Goal: Check status: Check status

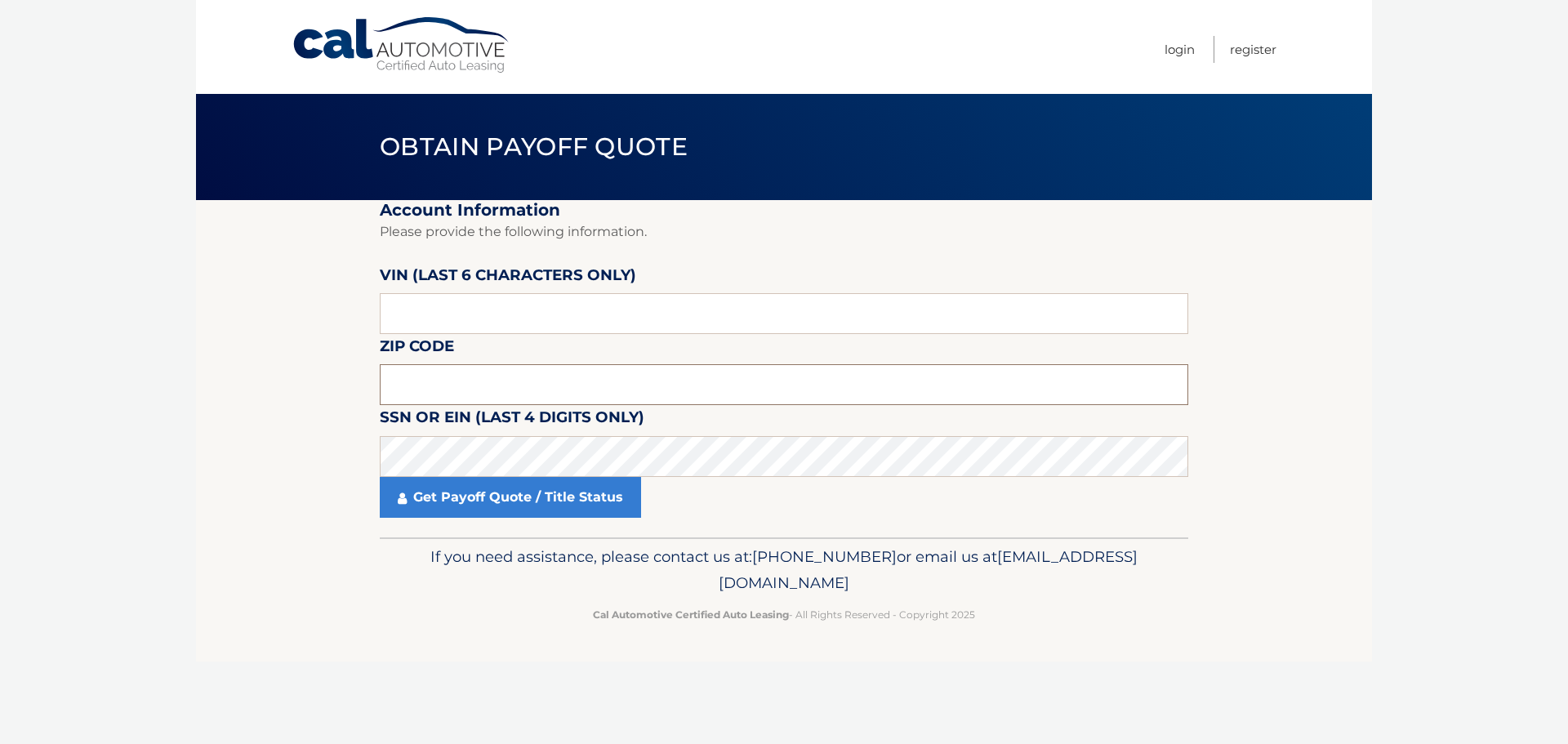
click at [430, 377] on input "text" at bounding box center [784, 385] width 809 height 41
type input "11542"
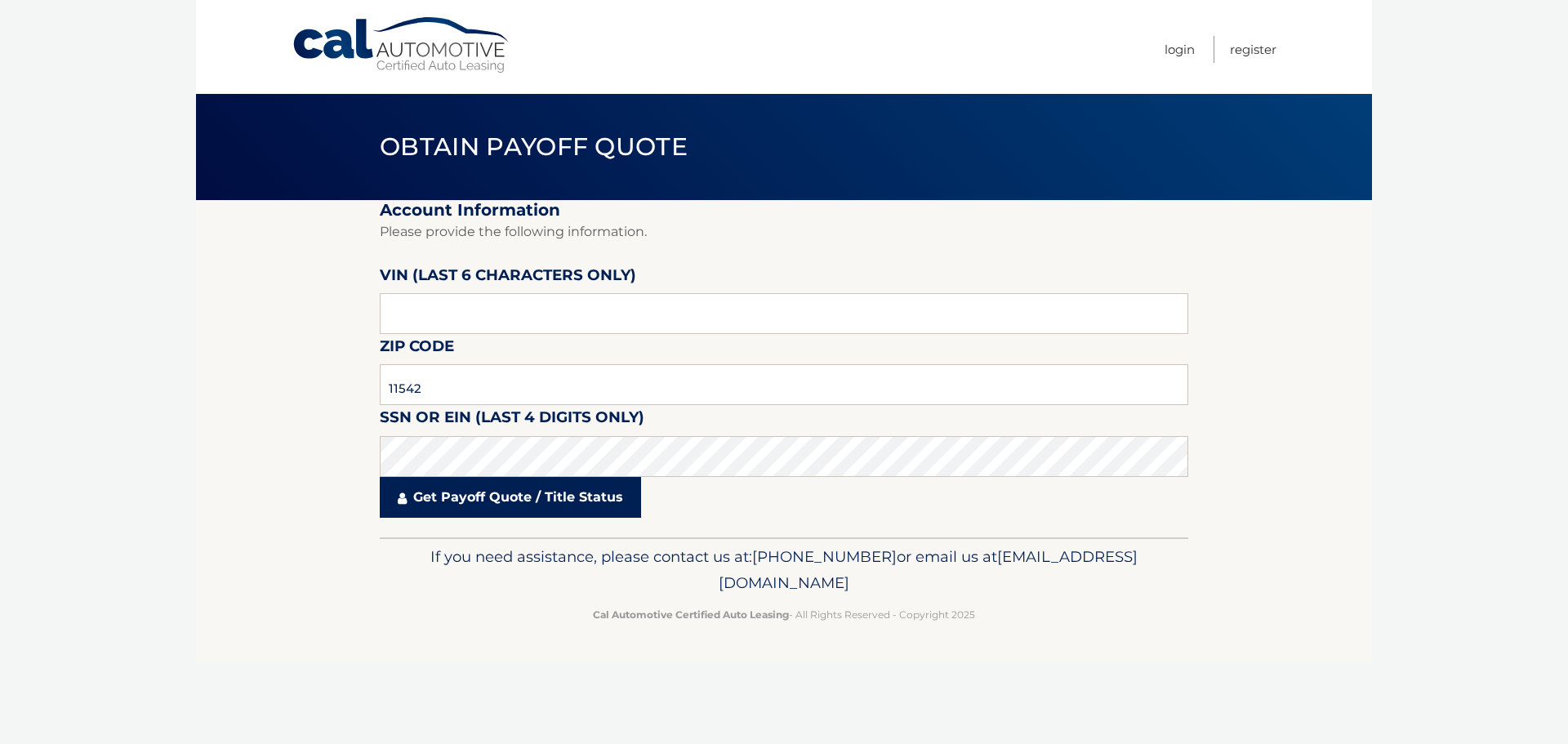
click at [505, 485] on link "Get Payoff Quote / Title Status" at bounding box center [510, 498] width 261 height 41
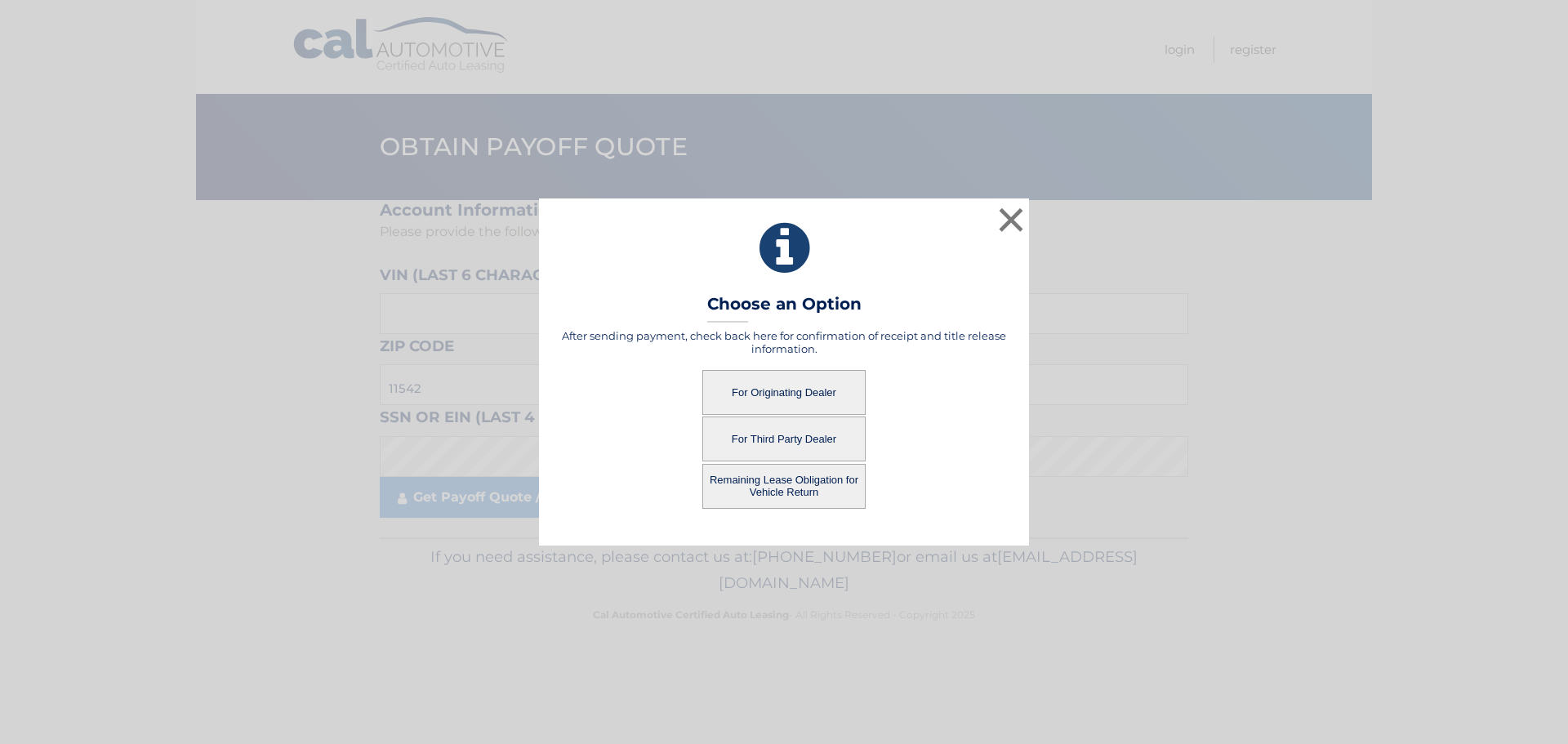
click at [782, 392] on button "For Originating Dealer" at bounding box center [784, 392] width 163 height 45
click at [781, 392] on button "For Originating Dealer" at bounding box center [784, 392] width 163 height 45
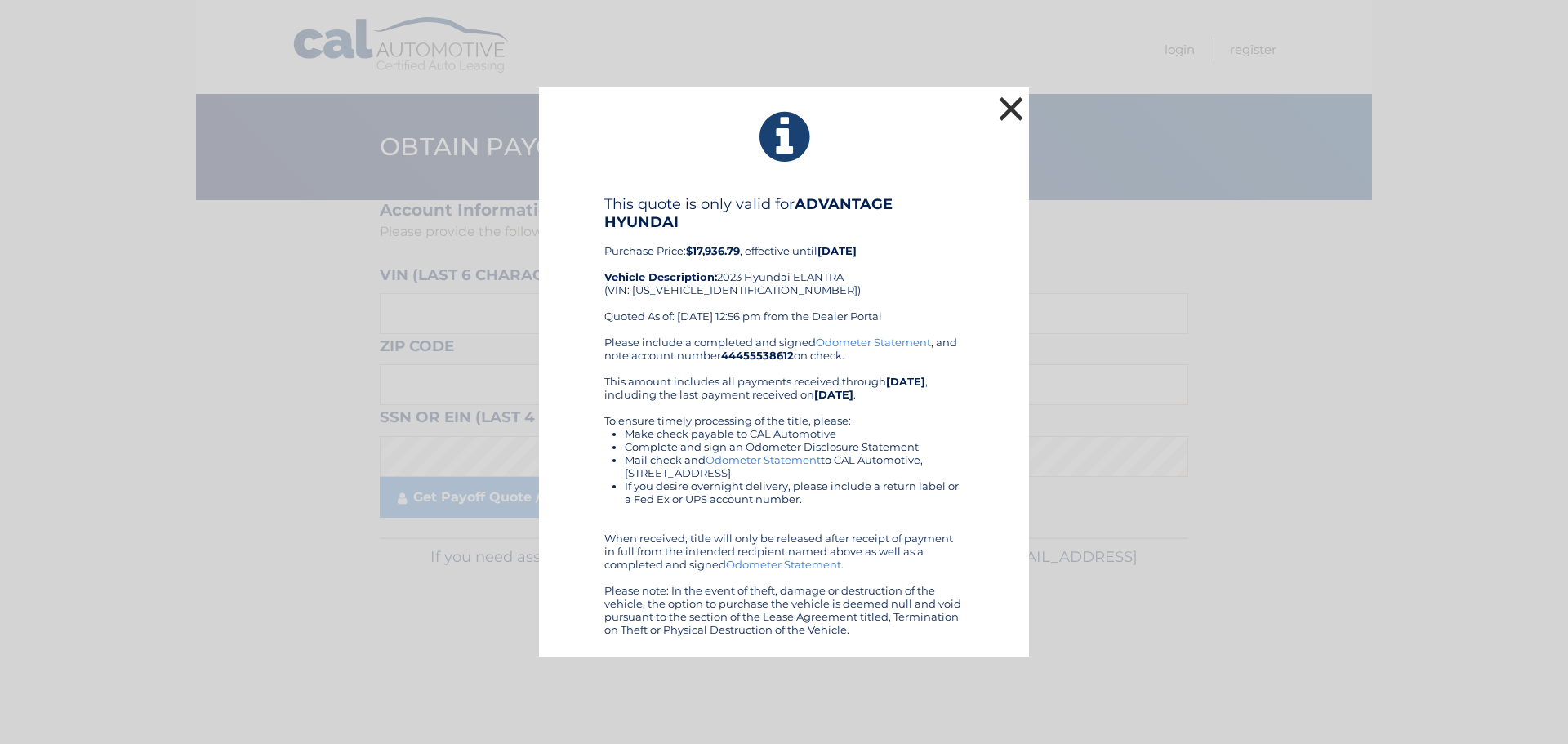
click at [1006, 105] on button "×" at bounding box center [1011, 108] width 33 height 33
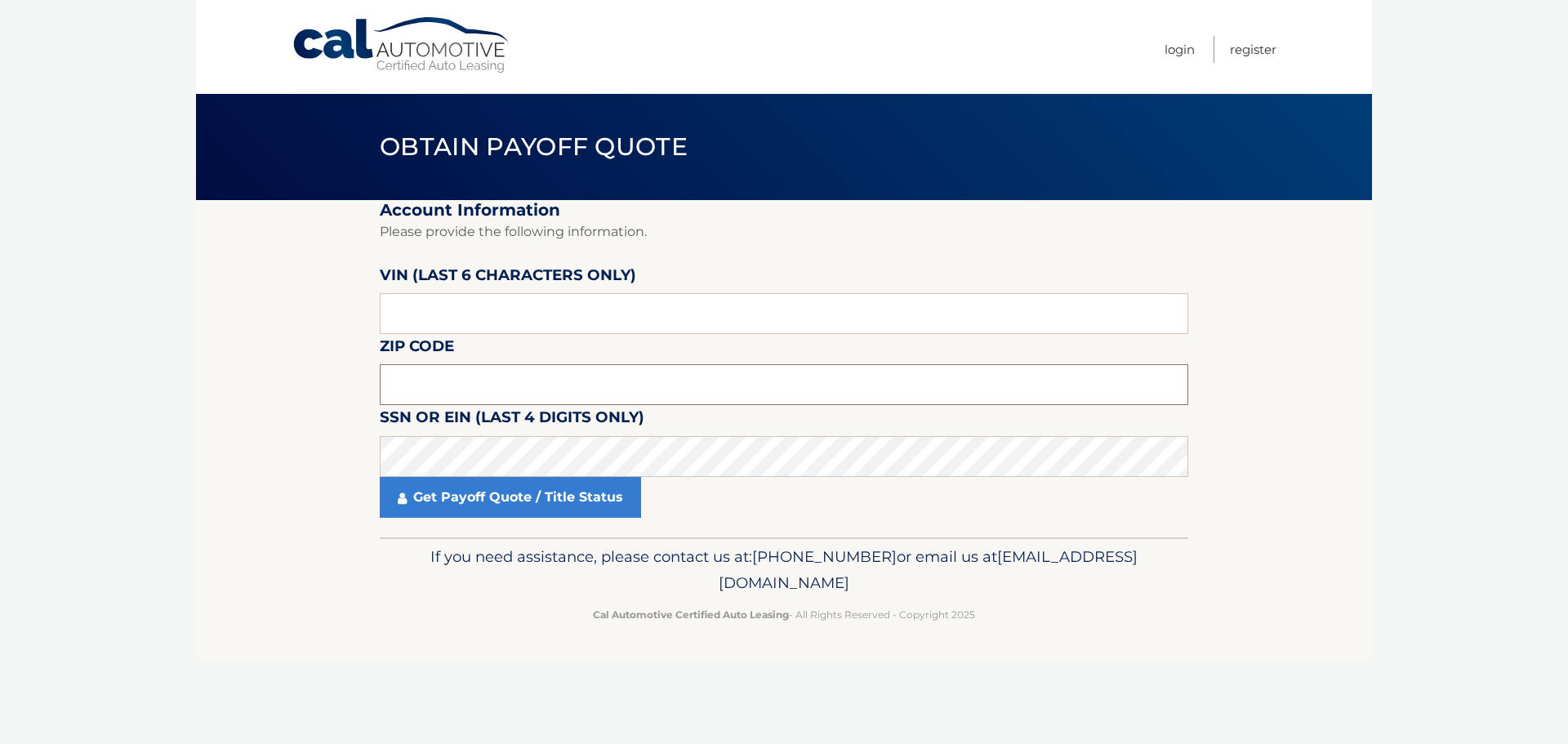
click at [448, 383] on input "text" at bounding box center [784, 385] width 809 height 41
type input "11542"
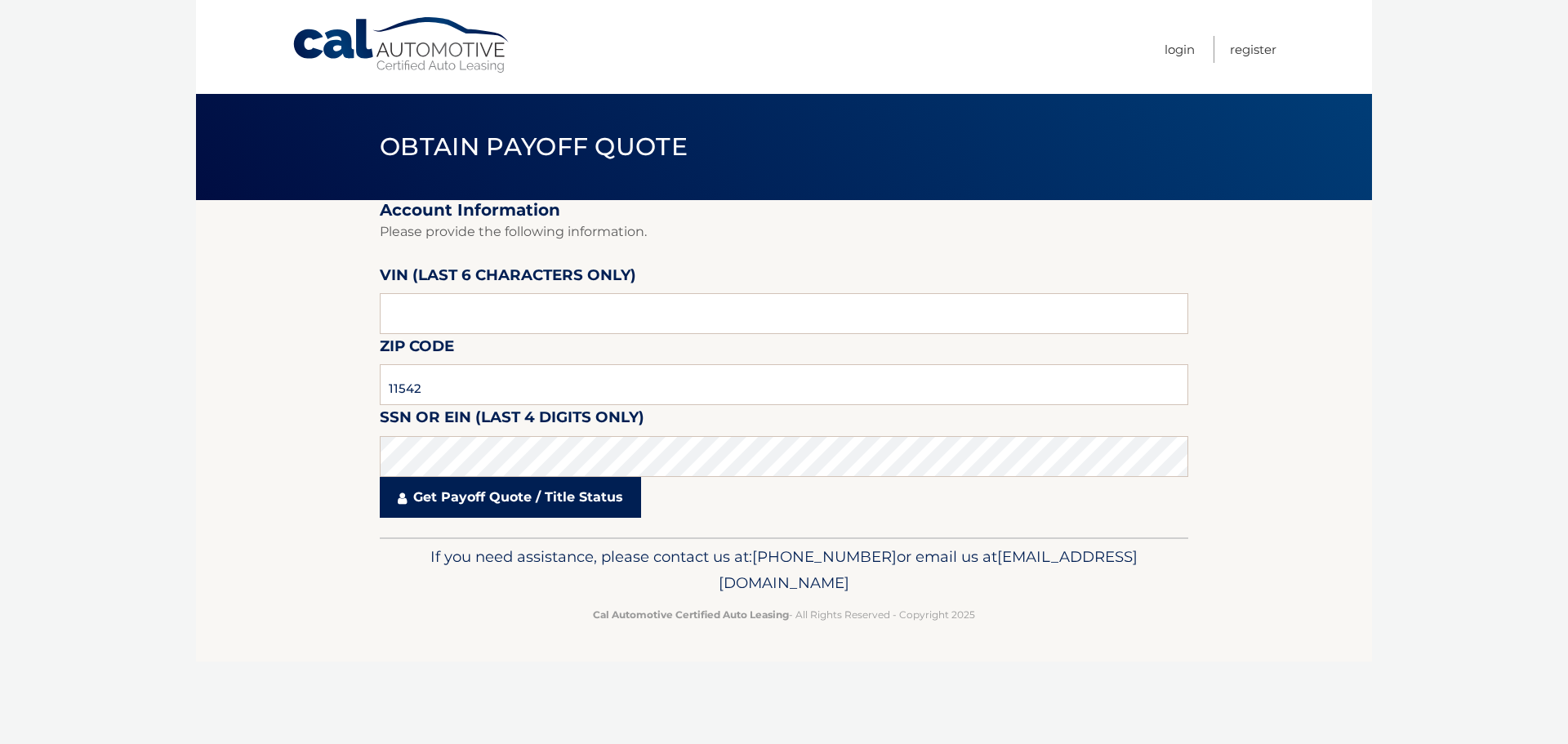
click at [503, 499] on link "Get Payoff Quote / Title Status" at bounding box center [510, 498] width 261 height 41
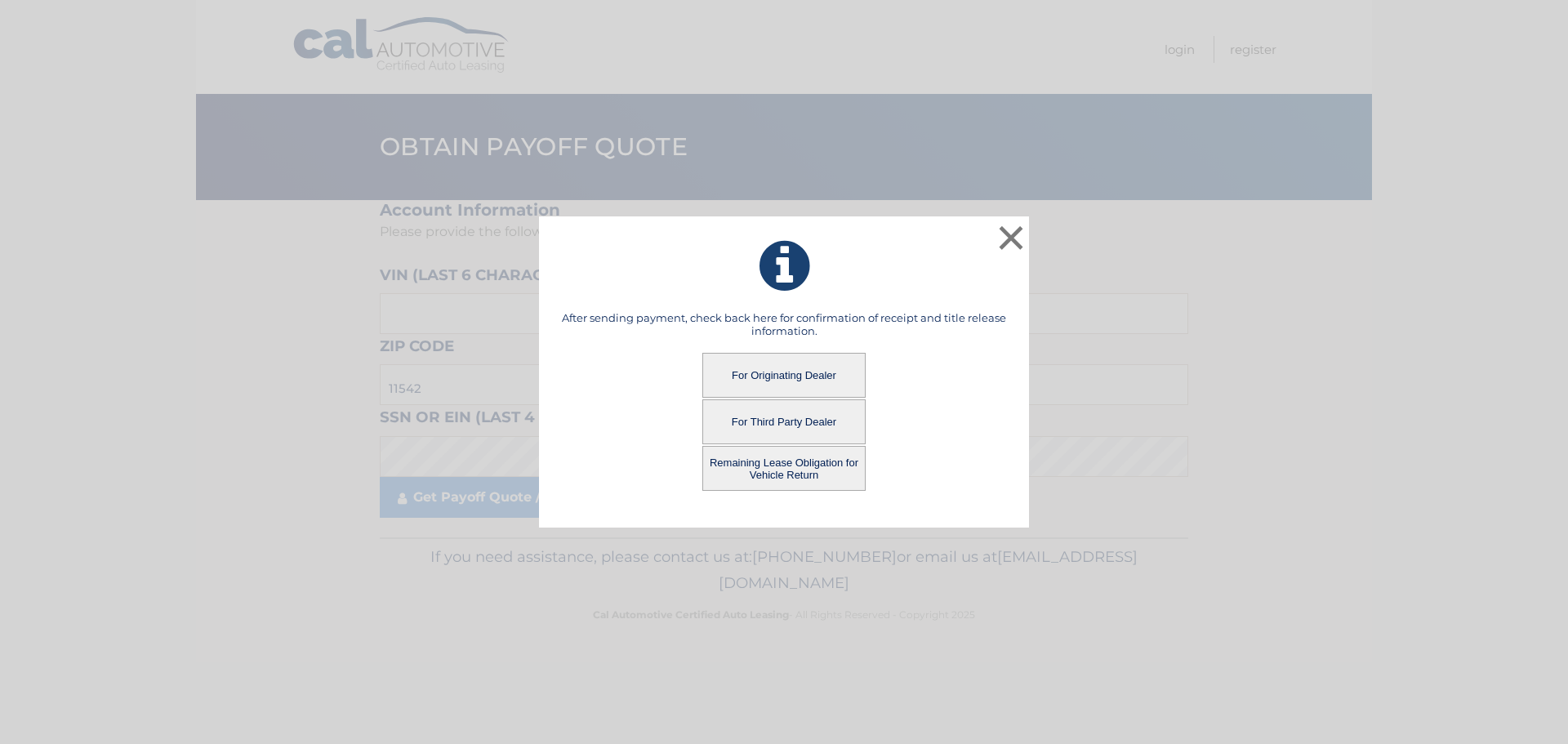
click at [763, 469] on button "Remaining Lease Obligation for Vehicle Return" at bounding box center [784, 468] width 163 height 45
click at [774, 469] on button "Remaining Lease Obligation for Vehicle Return" at bounding box center [784, 468] width 163 height 45
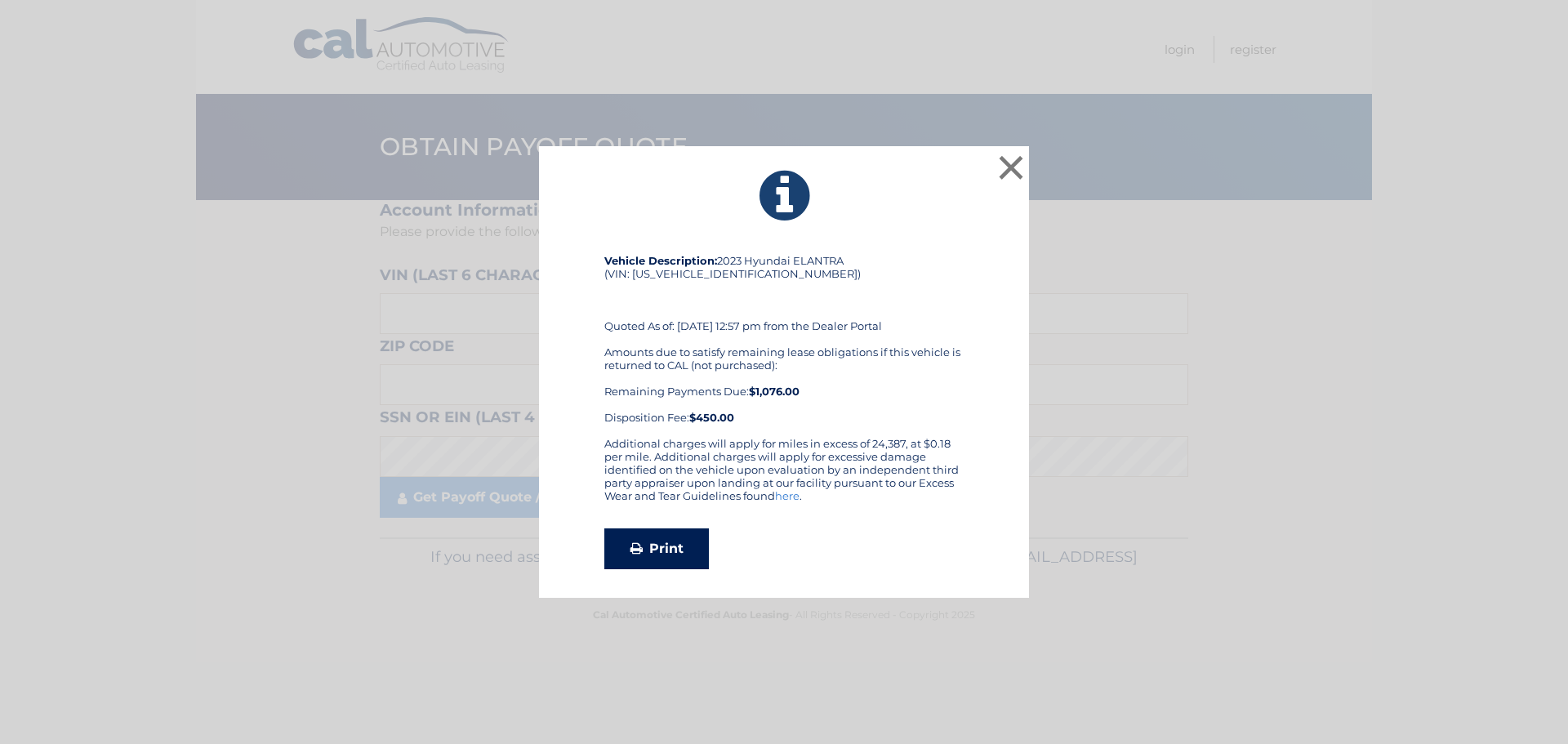
click at [667, 548] on link "Print" at bounding box center [656, 549] width 104 height 41
